Goal: Find specific page/section: Find specific page/section

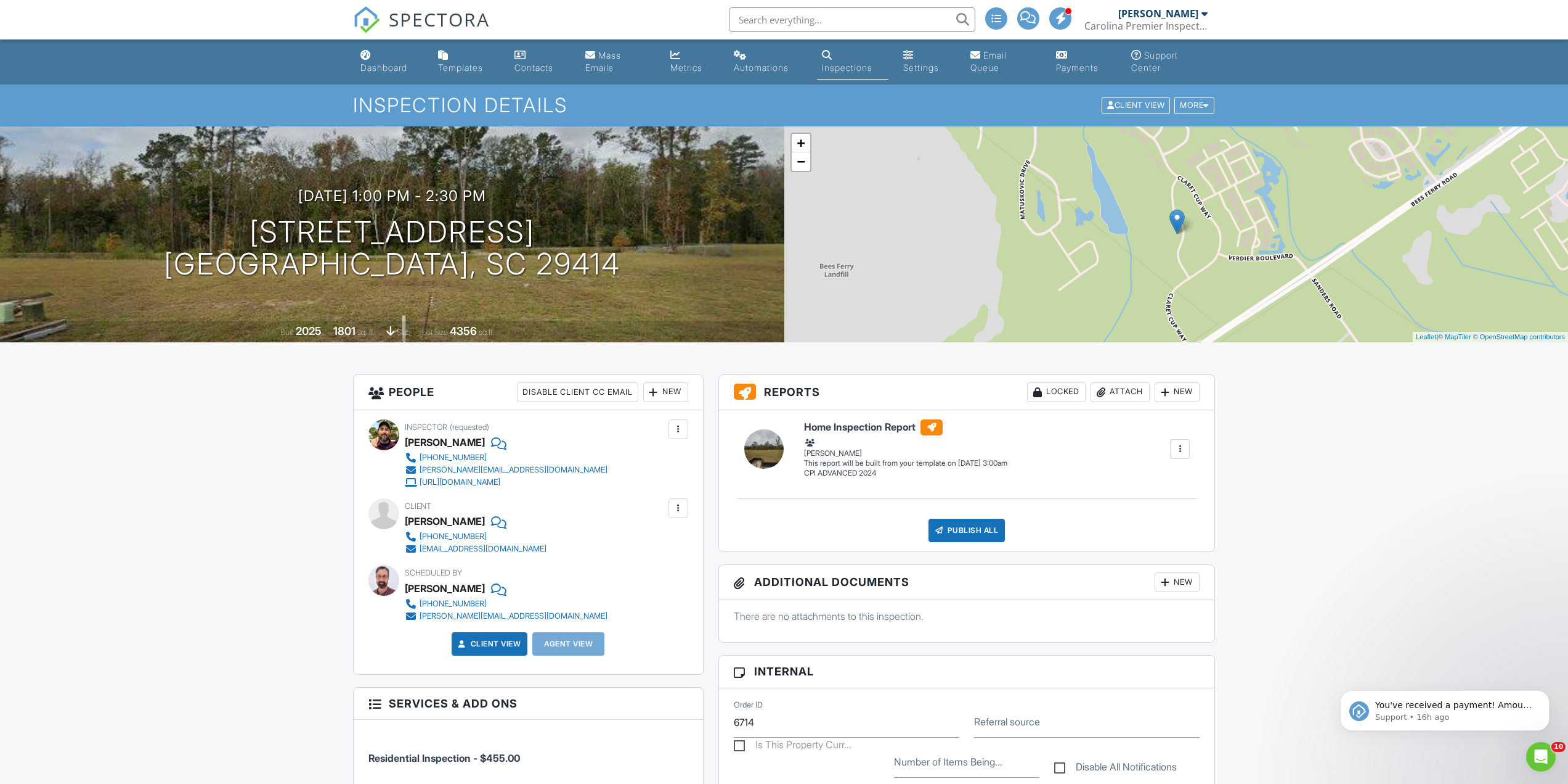
drag, startPoint x: 0, startPoint y: 0, endPoint x: 793, endPoint y: 19, distance: 793.2
click at [793, 19] on input "text" at bounding box center [852, 19] width 246 height 24
type input "allison spencer"
click at [470, 25] on span "SPECTORA" at bounding box center [439, 18] width 101 height 26
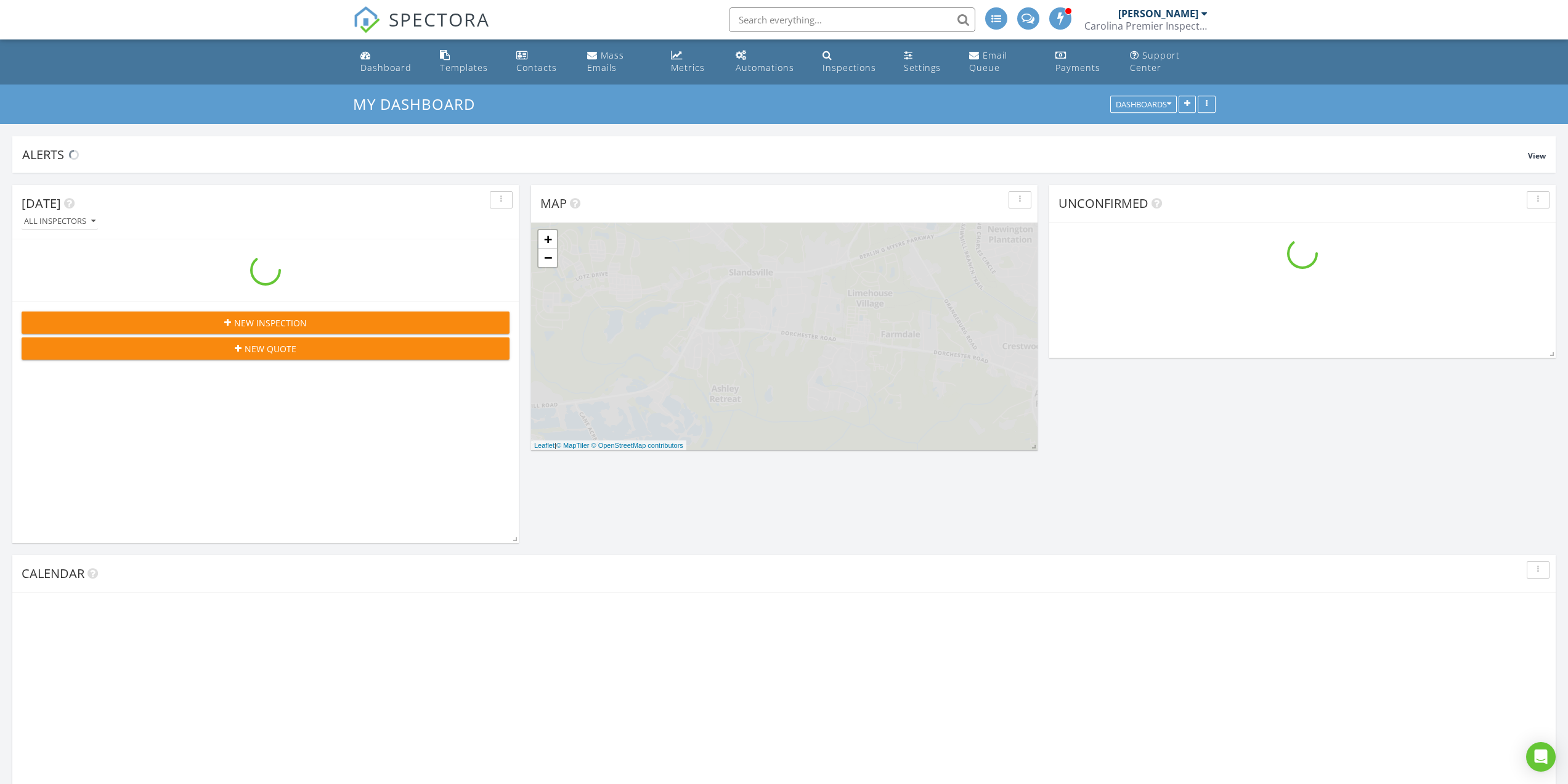
scroll to position [1757, 1587]
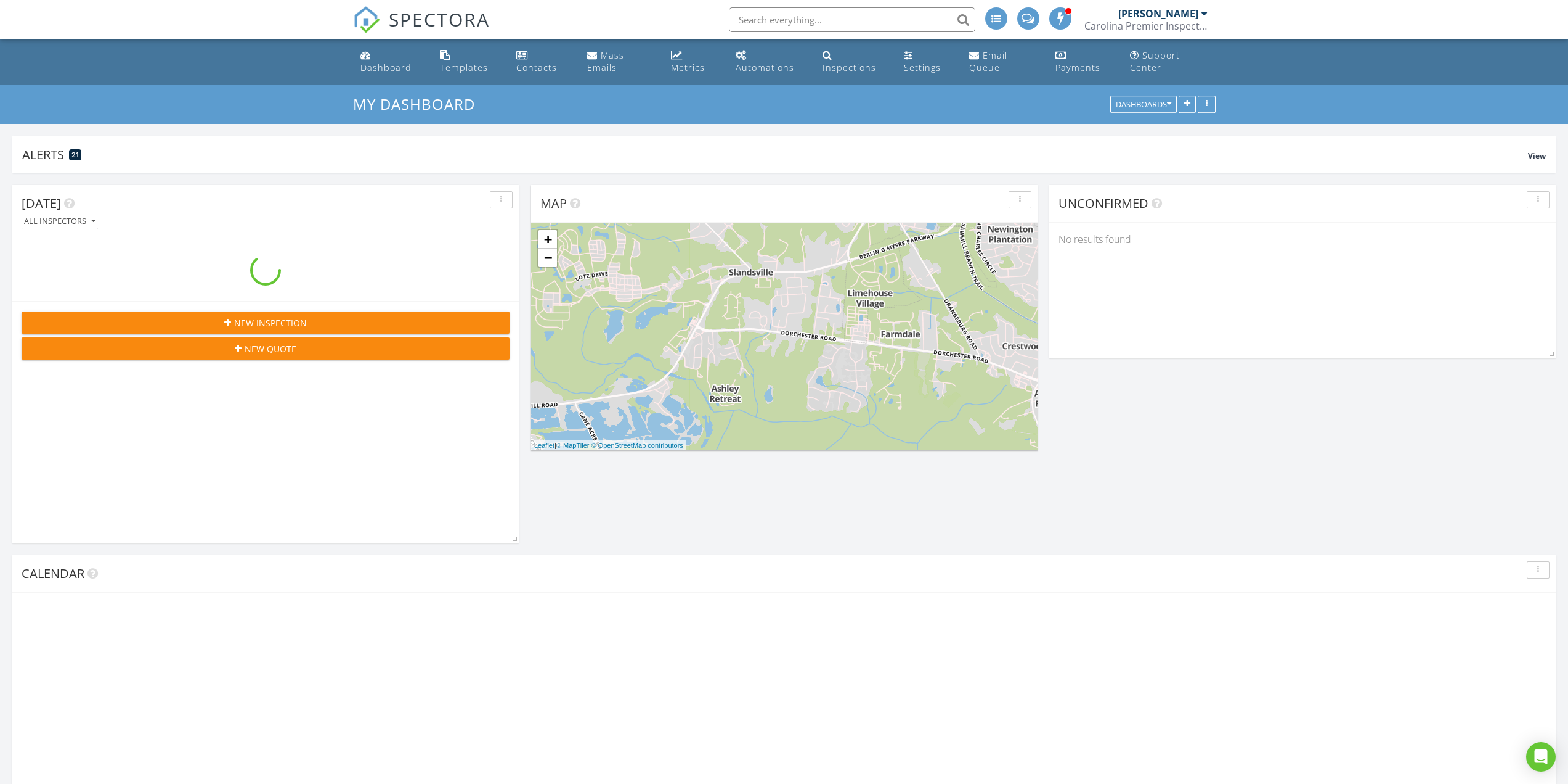
click at [805, 15] on input "text" at bounding box center [852, 19] width 246 height 24
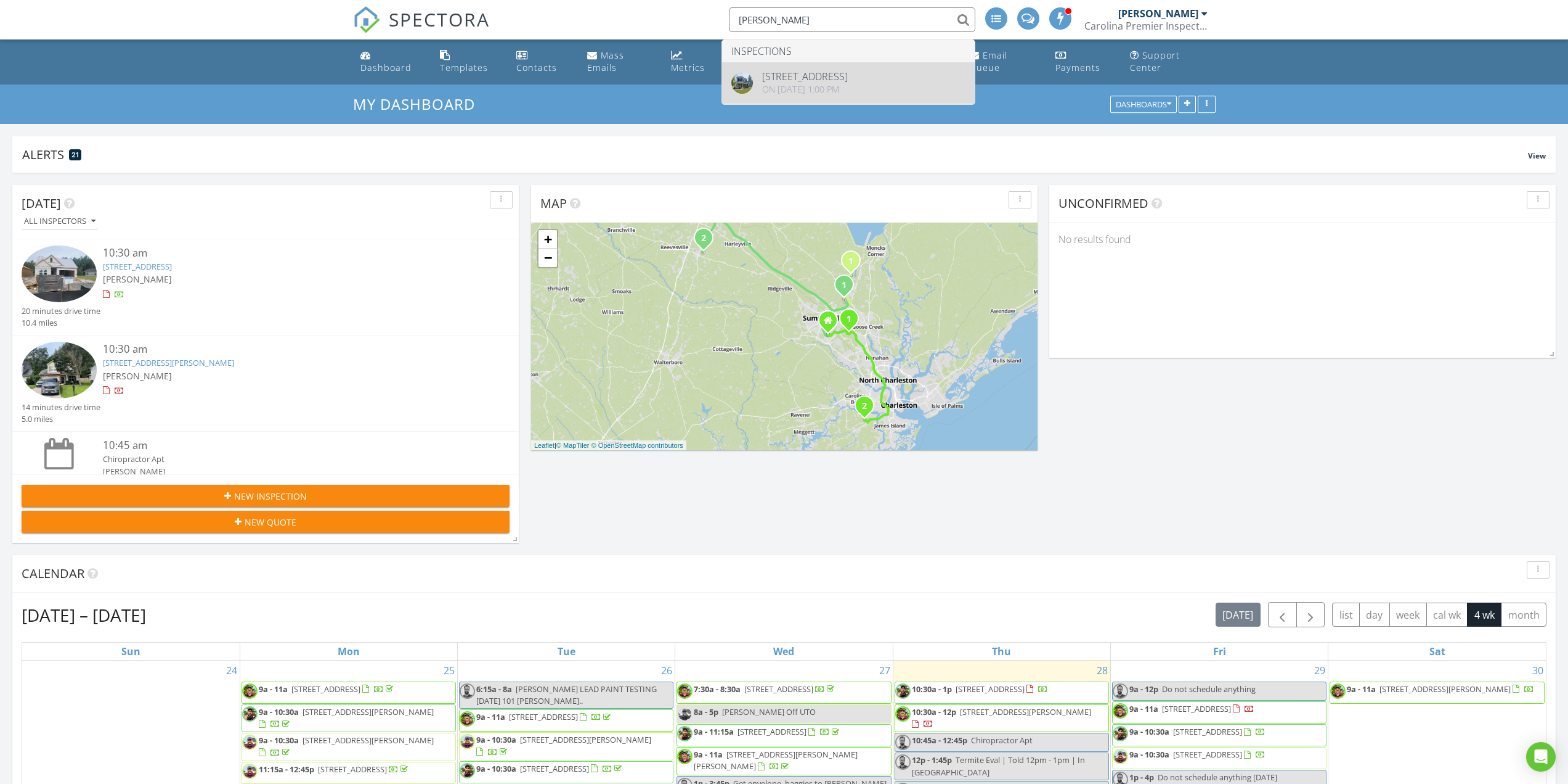
type input "hambright"
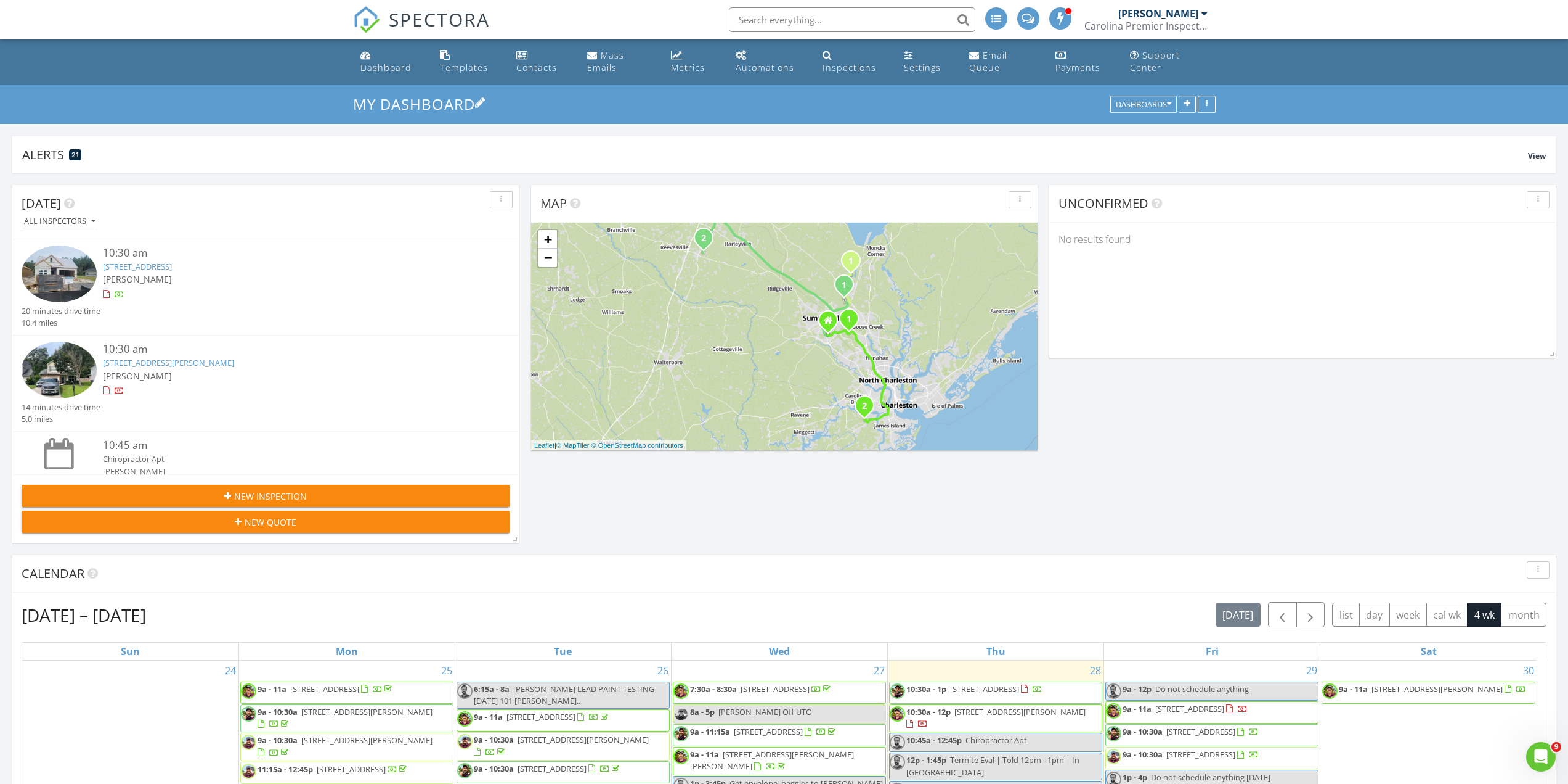
scroll to position [0, 0]
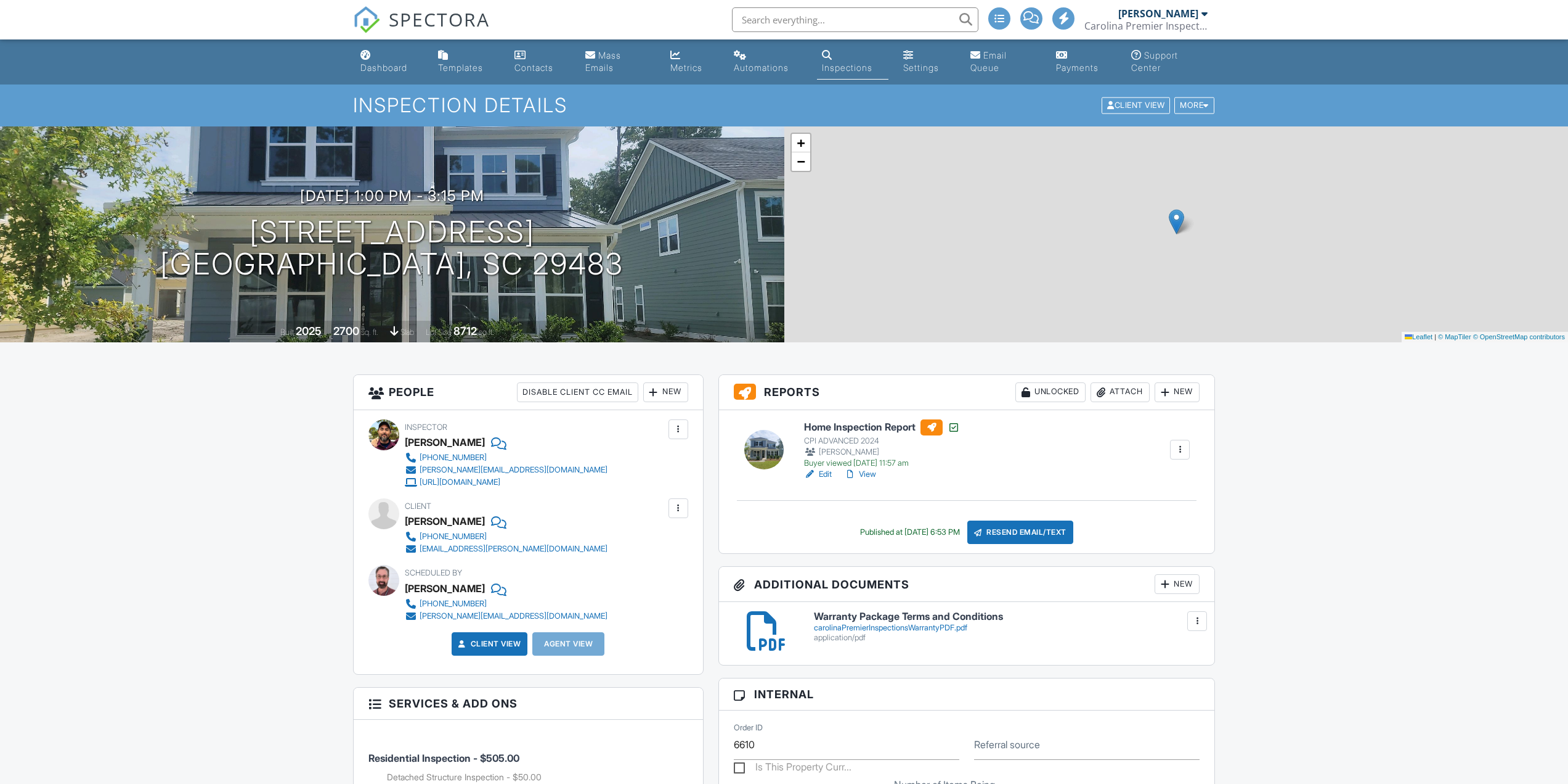
click at [865, 477] on link "View" at bounding box center [860, 474] width 32 height 13
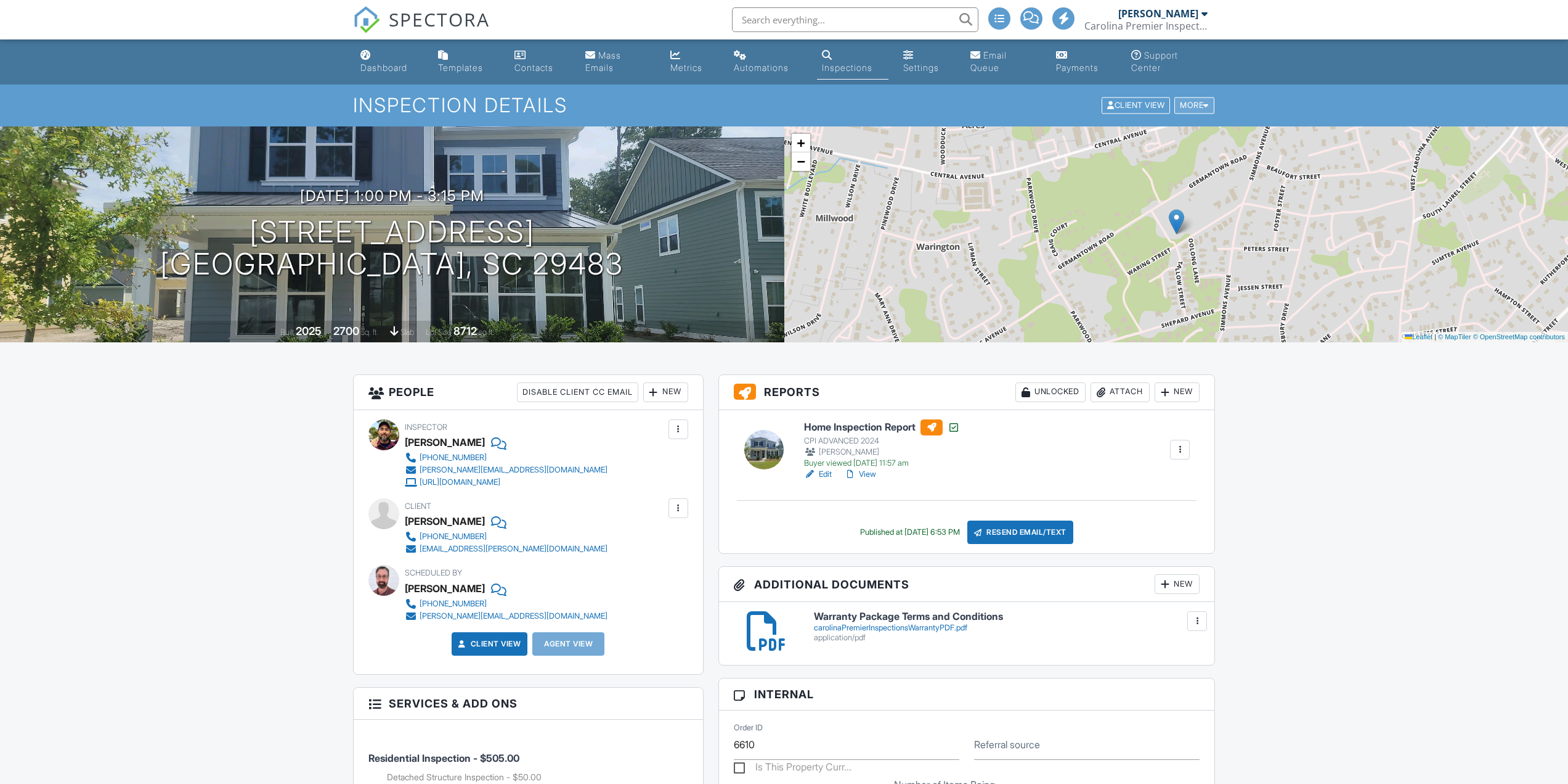
click at [1196, 105] on div "More" at bounding box center [1195, 106] width 40 height 17
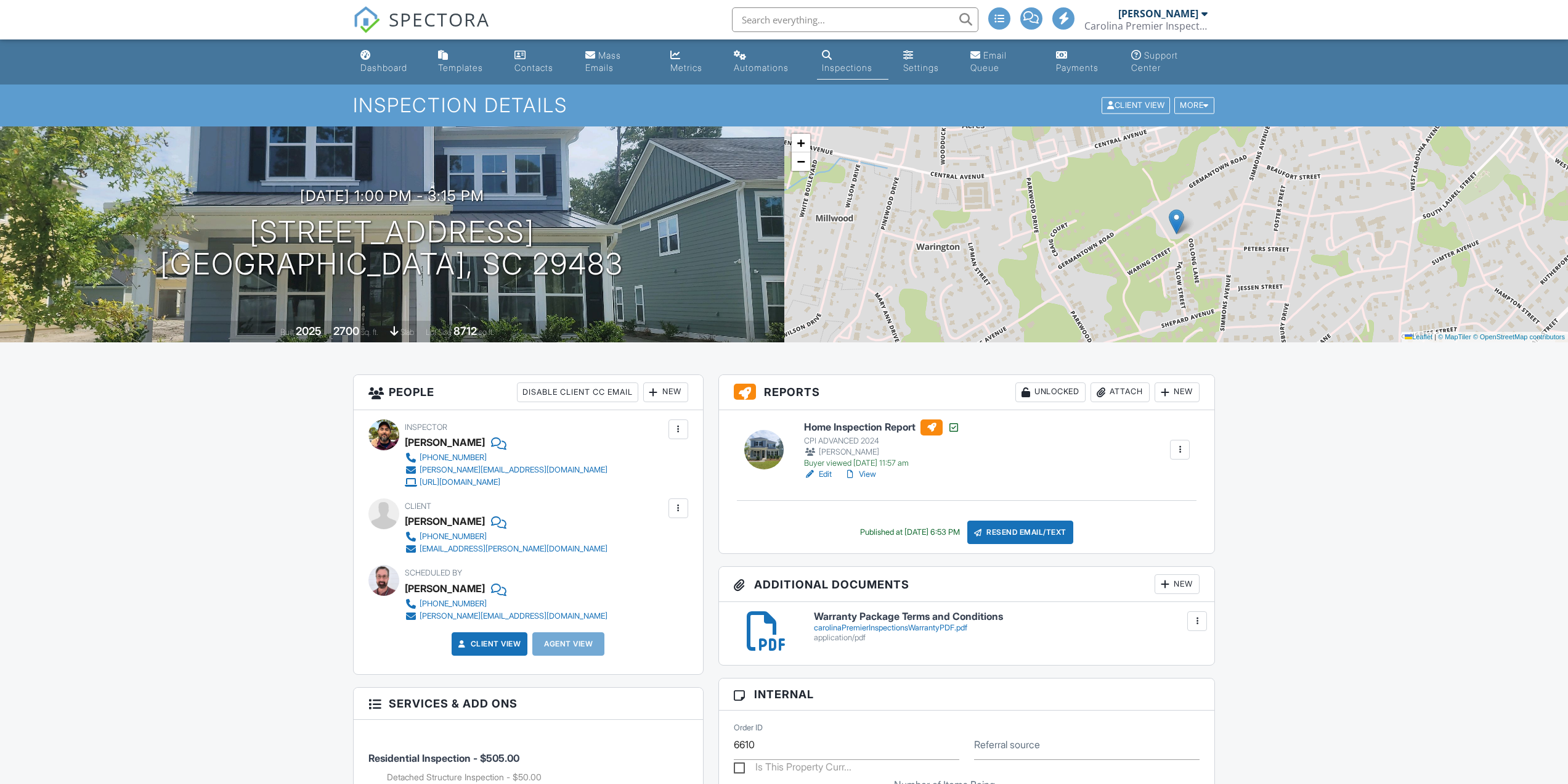
click at [1182, 447] on div at bounding box center [1180, 449] width 13 height 13
click at [1165, 562] on link "Reinspection Report" at bounding box center [1134, 565] width 100 height 13
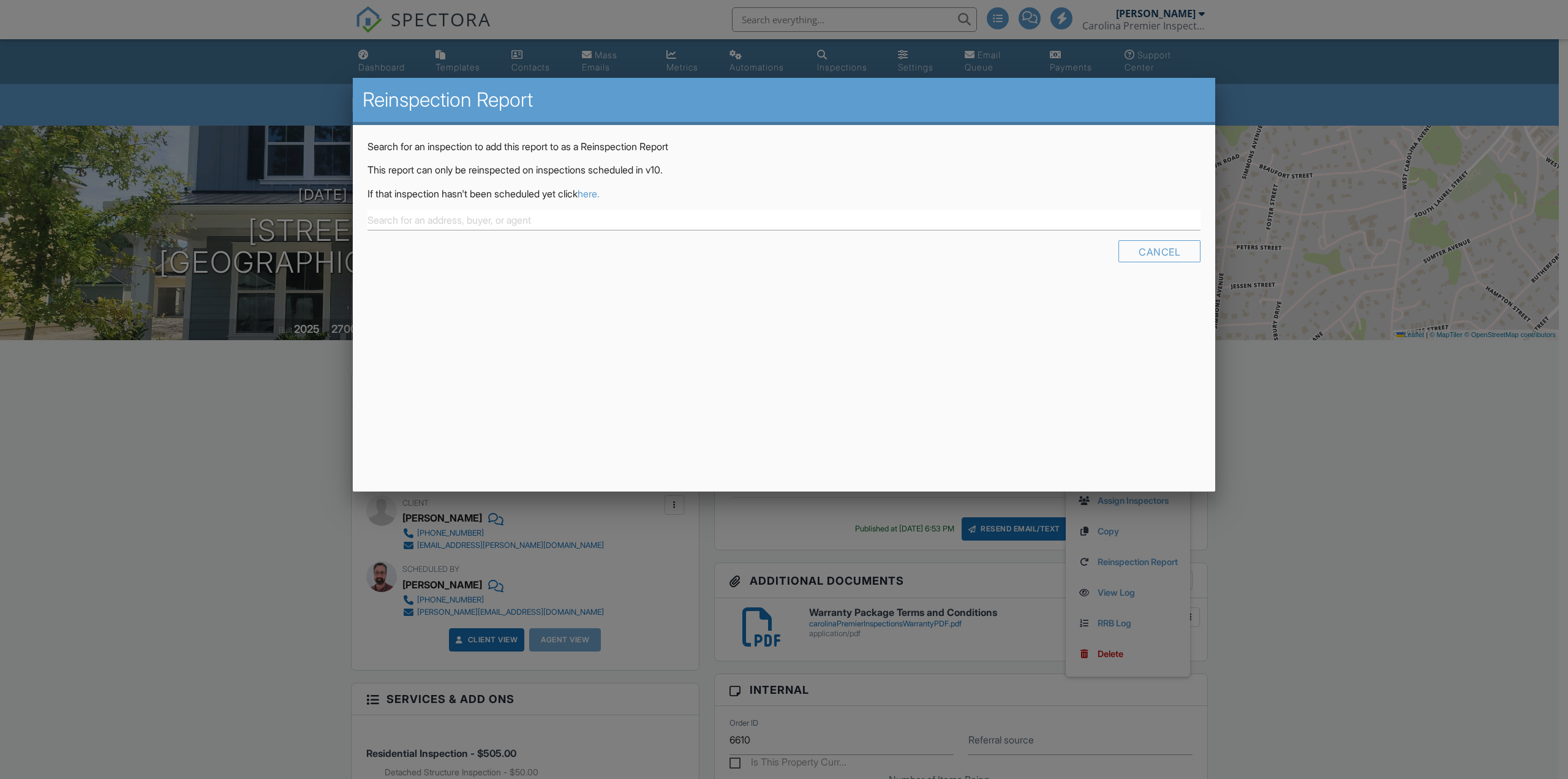
click at [600, 193] on link "here." at bounding box center [588, 193] width 22 height 12
click at [171, 327] on div at bounding box center [784, 425] width 1568 height 974
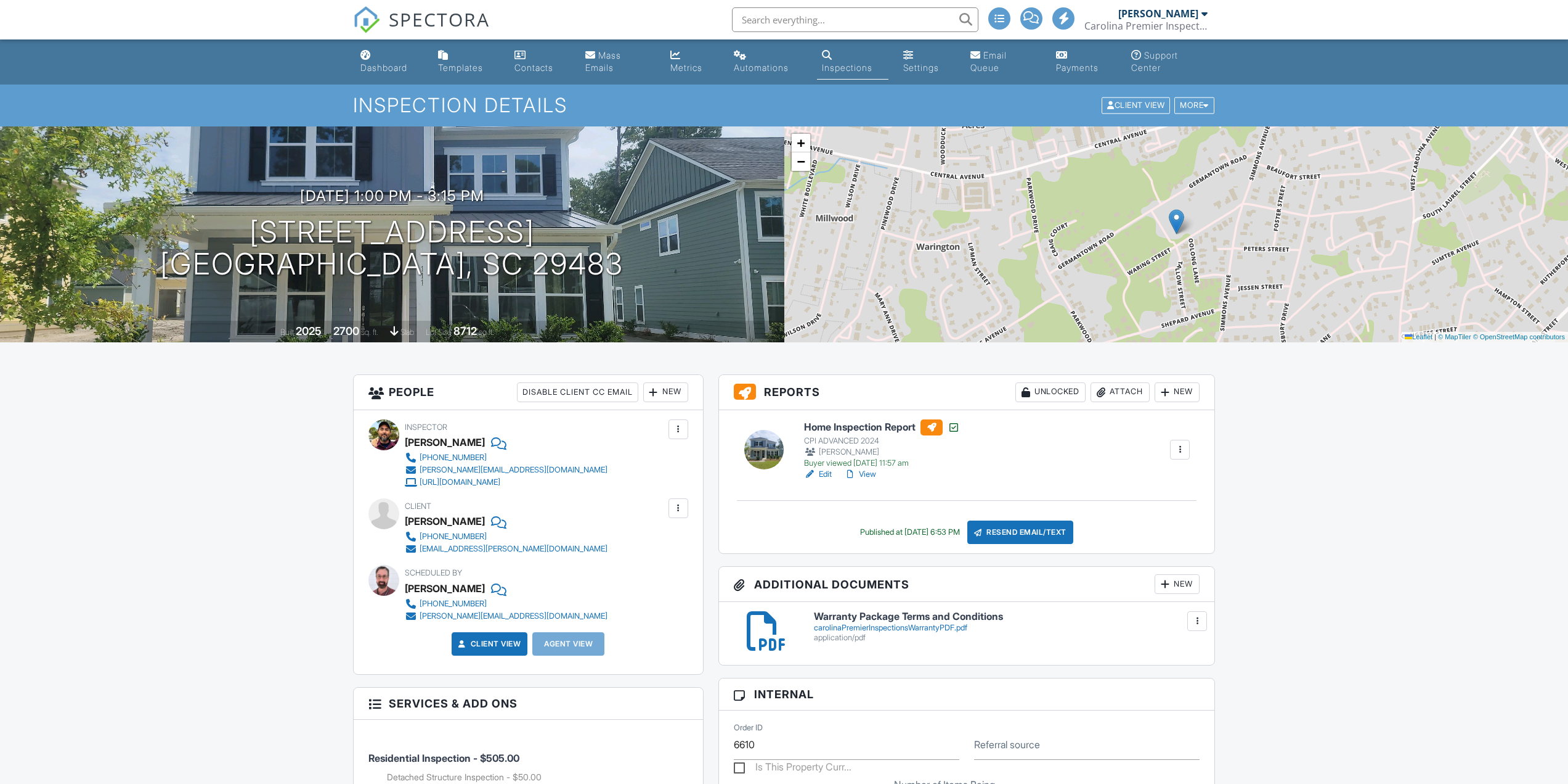
click at [867, 474] on link "View" at bounding box center [860, 474] width 32 height 13
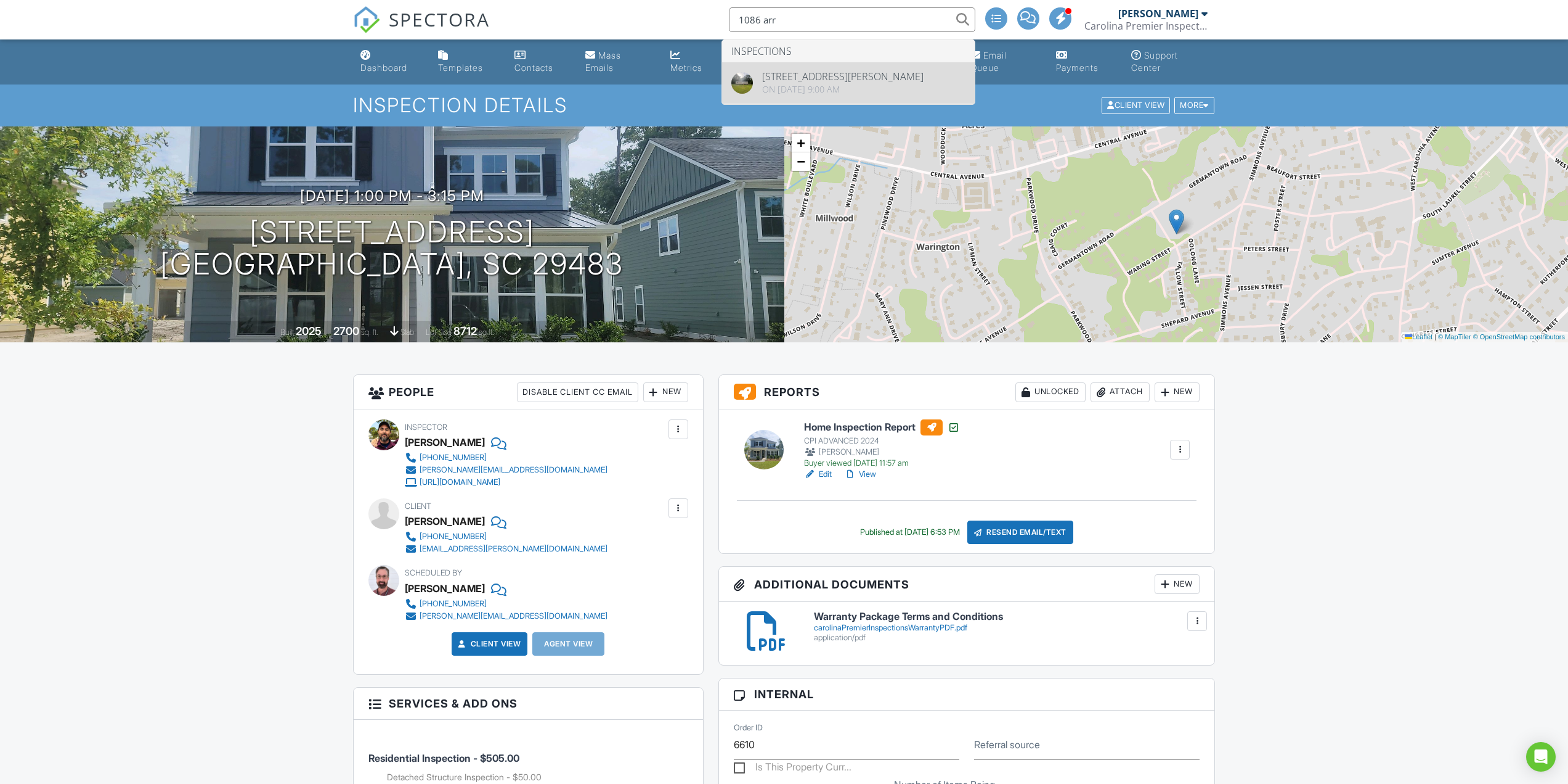
type input "1086 arr"
